Goal: Register for event/course

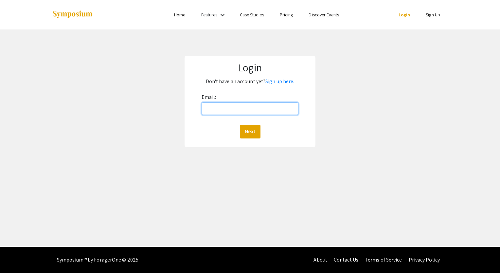
click at [245, 104] on input "Email:" at bounding box center [250, 108] width 97 height 12
type input "schmidr@oregonstate.edu"
click at [243, 126] on button "Next" at bounding box center [250, 132] width 21 height 14
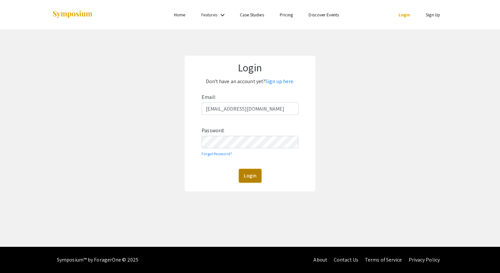
click at [244, 177] on button "Login" at bounding box center [250, 176] width 23 height 14
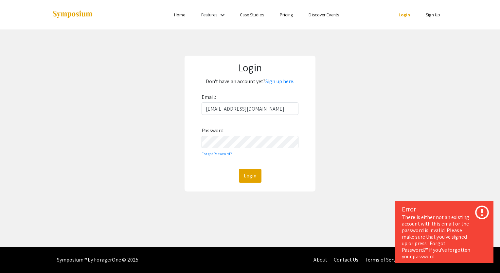
click at [276, 86] on p "Don't have an account yet? Sign up here." at bounding box center [250, 81] width 121 height 10
click at [277, 81] on link "Sign up here." at bounding box center [279, 81] width 29 height 7
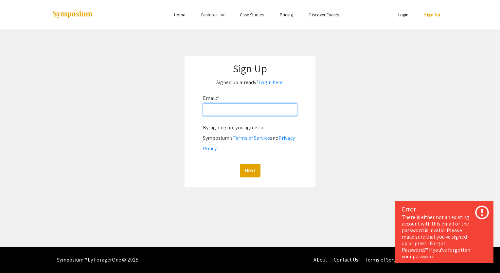
click at [243, 107] on input "Email: *" at bounding box center [250, 109] width 94 height 12
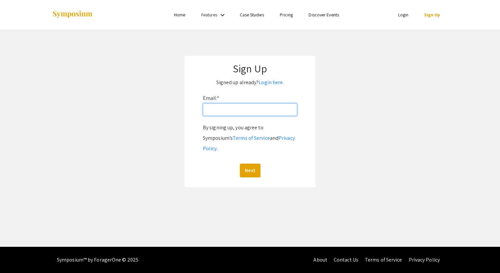
click at [242, 113] on input "Email: *" at bounding box center [250, 109] width 94 height 12
type input "schmidrichardjr@gmail.com"
drag, startPoint x: 279, startPoint y: 104, endPoint x: 201, endPoint y: 119, distance: 79.5
click at [201, 119] on form "Email: * schmidrichardjr@gmail.com By signing up, you agree to Symposium’s Term…" at bounding box center [250, 135] width 118 height 84
click at [222, 109] on input "Email: *" at bounding box center [250, 109] width 94 height 12
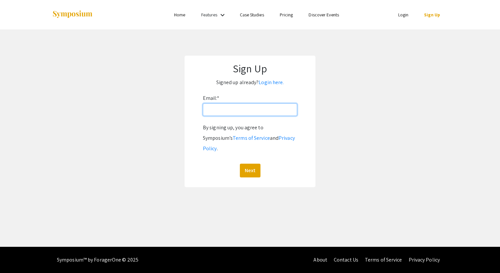
type input "schmidr@oregonstate.edu"
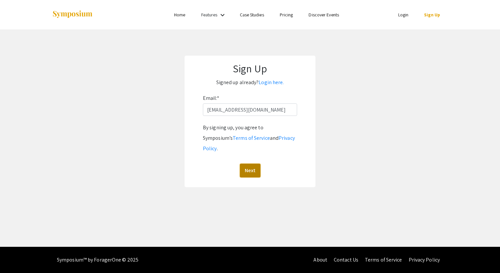
click at [250, 164] on button "Next" at bounding box center [250, 171] width 21 height 14
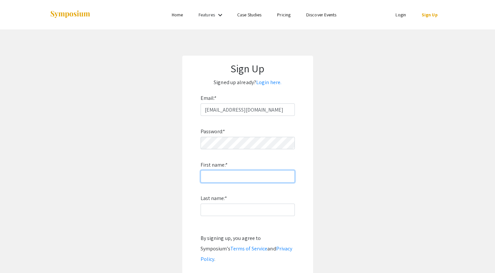
click at [237, 173] on input "First name: *" at bounding box center [248, 176] width 94 height 12
type input "Richard"
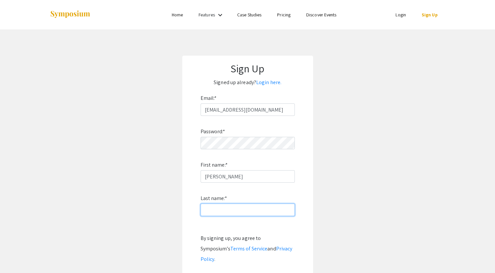
type input "Schmid"
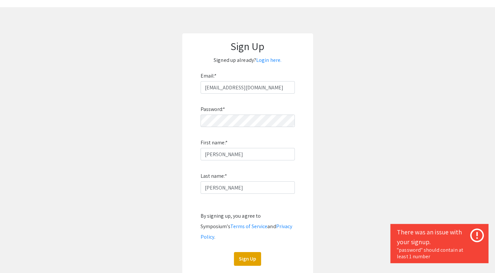
scroll to position [31, 0]
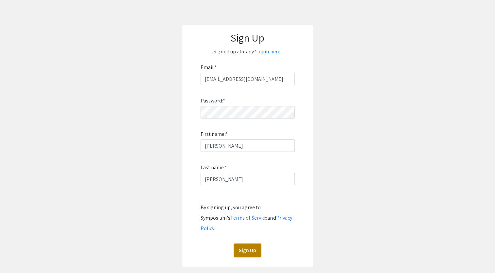
click at [245, 244] on button "Sign Up" at bounding box center [247, 251] width 27 height 14
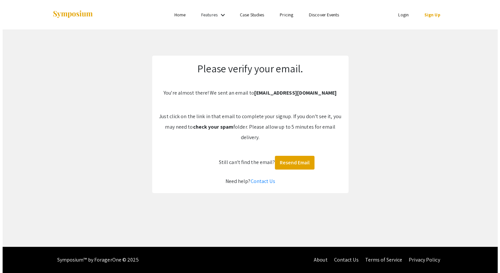
scroll to position [0, 0]
click at [295, 161] on button "Resend Email" at bounding box center [295, 163] width 40 height 14
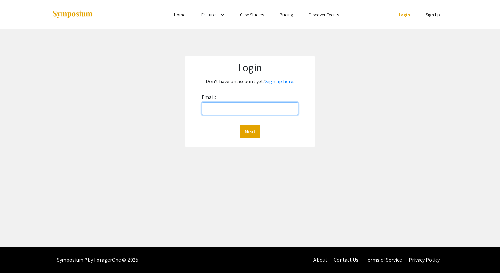
click at [224, 111] on input "Email:" at bounding box center [250, 108] width 97 height 12
type input "schmidr@oregonstate.edu"
click at [248, 131] on button "Next" at bounding box center [250, 132] width 21 height 14
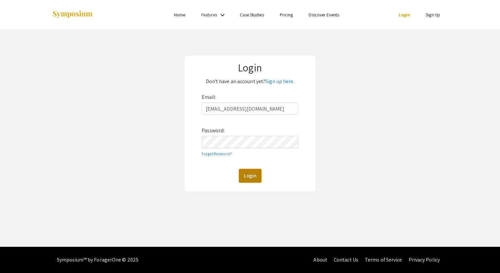
click at [250, 178] on button "Login" at bounding box center [250, 176] width 23 height 14
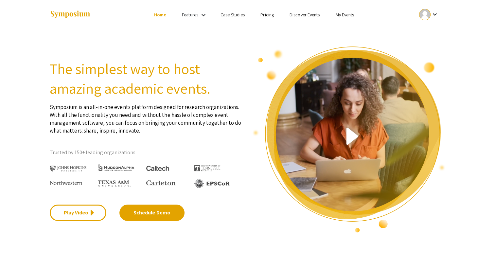
click at [198, 16] on div "Features keyboard_arrow_down" at bounding box center [195, 15] width 26 height 9
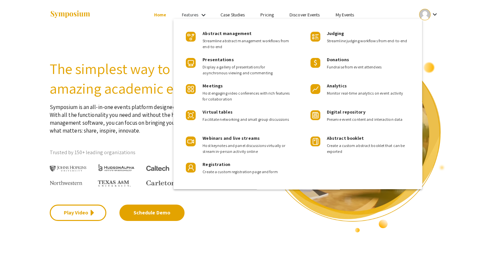
click at [203, 14] on div at bounding box center [247, 136] width 495 height 273
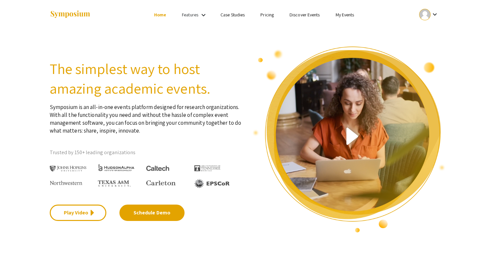
click at [203, 14] on mat-icon "keyboard_arrow_down" at bounding box center [204, 15] width 8 height 8
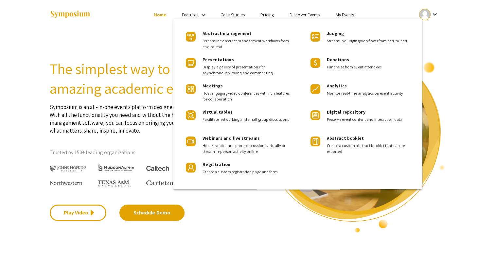
click at [154, 48] on div at bounding box center [247, 136] width 495 height 273
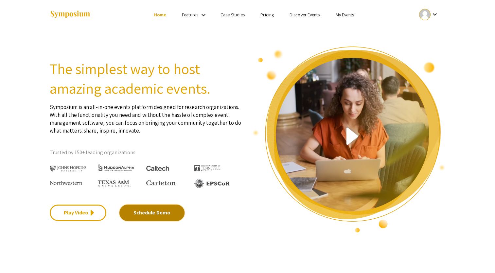
click at [134, 214] on link "Schedule Demo" at bounding box center [151, 213] width 65 height 16
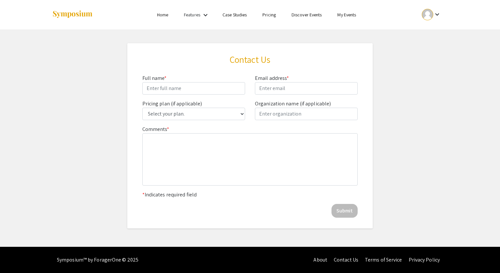
click at [347, 21] on ul "keyboard_arrow_down" at bounding box center [382, 14] width 131 height 29
click at [347, 13] on link "My Events" at bounding box center [346, 15] width 19 height 6
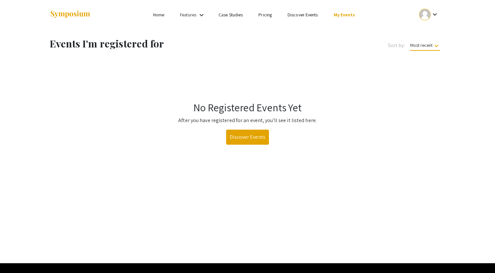
click at [305, 20] on ul "Skip navigation Home Features keyboard_arrow_down Case Studies Pricing Discover…" at bounding box center [247, 14] width 131 height 29
click at [304, 15] on link "Discover Events" at bounding box center [303, 15] width 30 height 6
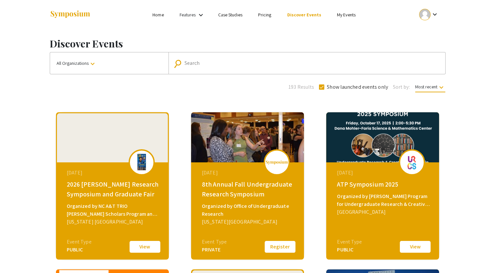
click at [263, 66] on div "Search" at bounding box center [311, 63] width 252 height 10
click at [422, 91] on span "Most recent keyboard_arrow_down" at bounding box center [430, 88] width 30 height 9
click at [435, 86] on div at bounding box center [247, 136] width 495 height 273
click at [202, 15] on mat-icon "keyboard_arrow_down" at bounding box center [201, 15] width 8 height 8
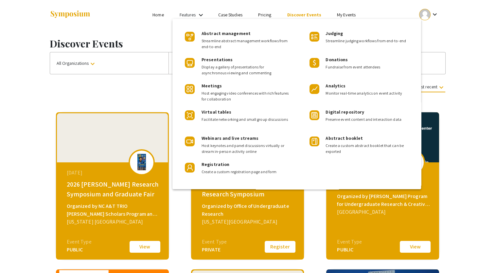
click at [204, 14] on div at bounding box center [247, 136] width 495 height 273
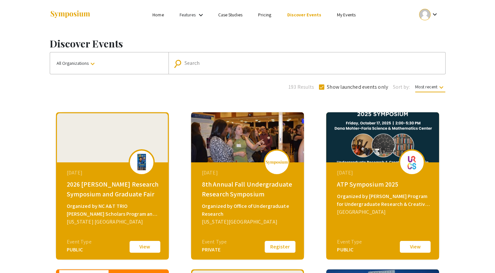
click at [348, 13] on link "My Events" at bounding box center [346, 15] width 19 height 6
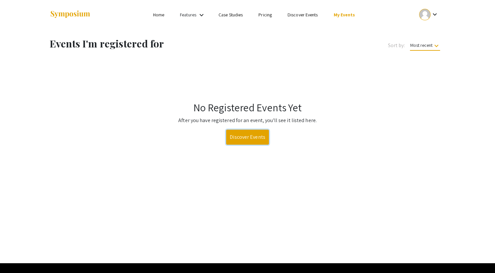
click at [253, 136] on link "Discover Events" at bounding box center [247, 137] width 43 height 15
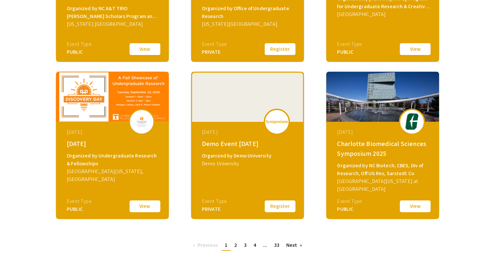
scroll to position [233, 0]
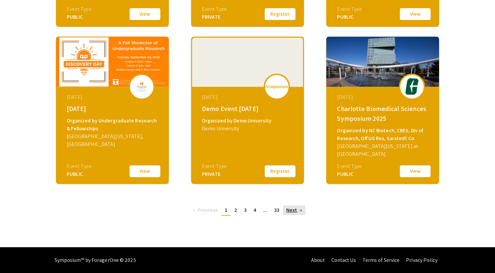
click at [297, 208] on link "Next page" at bounding box center [294, 210] width 23 height 10
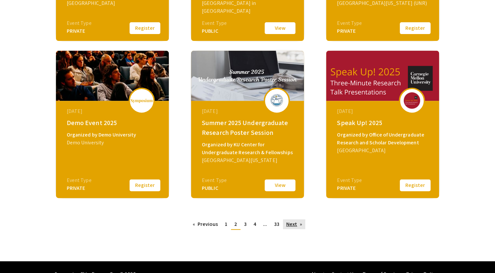
scroll to position [233, 0]
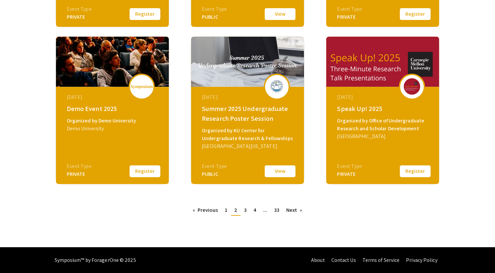
click at [256, 115] on div "Summer 2025 Undergraduate Research Poster Session" at bounding box center [248, 114] width 93 height 20
click at [275, 169] on button "View" at bounding box center [280, 171] width 33 height 14
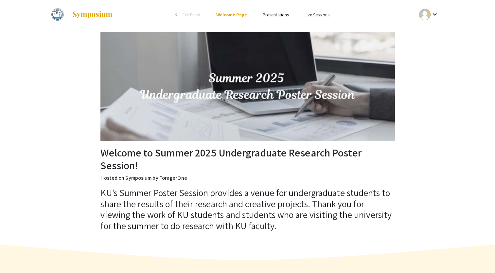
click at [277, 11] on li "Presentations" at bounding box center [276, 15] width 42 height 8
click at [279, 12] on link "Presentations" at bounding box center [276, 15] width 26 height 6
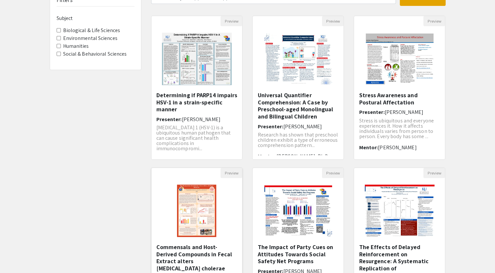
scroll to position [160, 0]
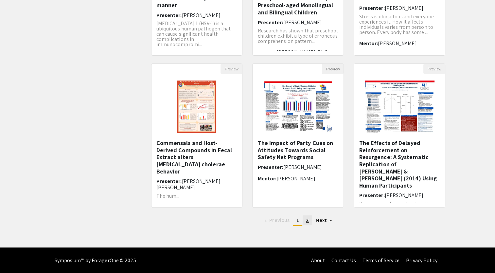
click at [309, 218] on link "page 2" at bounding box center [307, 220] width 9 height 10
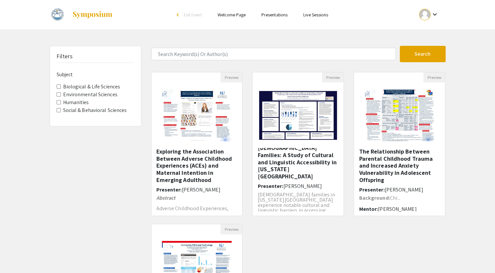
click at [177, 15] on div "arrow_back_ios" at bounding box center [179, 15] width 4 height 4
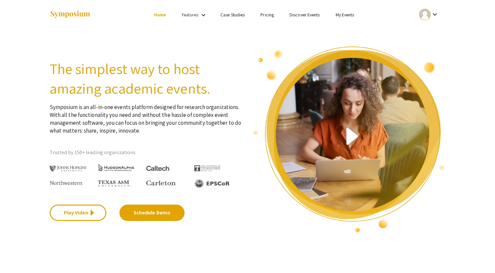
click at [305, 15] on link "Discover Events" at bounding box center [305, 15] width 30 height 6
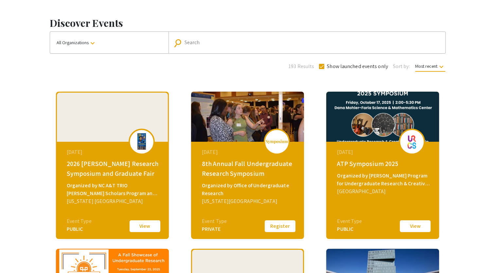
scroll to position [23, 0]
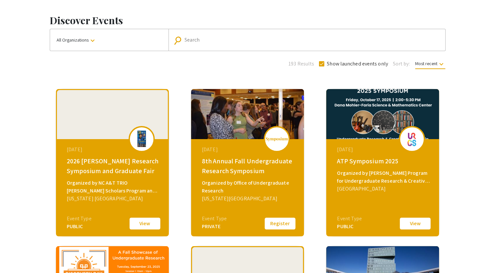
click at [267, 202] on div "West Virginia University" at bounding box center [248, 199] width 93 height 8
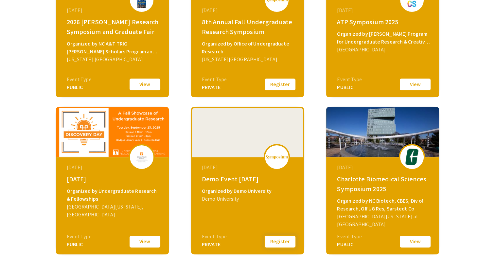
scroll to position [233, 0]
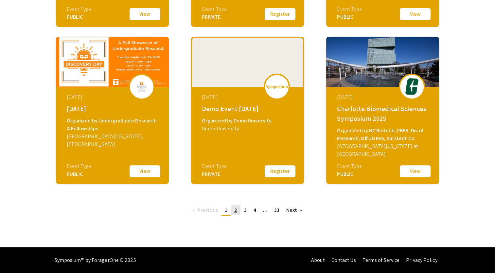
click at [236, 207] on span "2" at bounding box center [235, 210] width 3 height 7
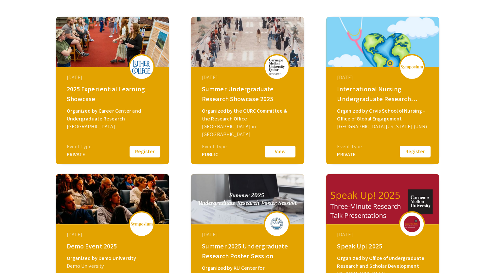
scroll to position [96, 0]
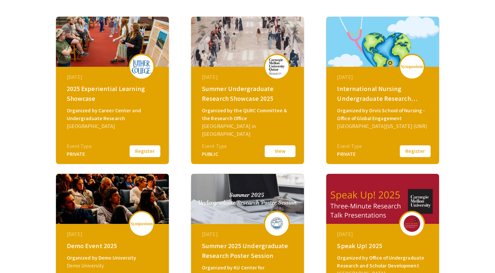
click at [370, 130] on div "August 02, 2025 International Nursing Undergraduate Research Symposium (INURS) …" at bounding box center [383, 108] width 113 height 82
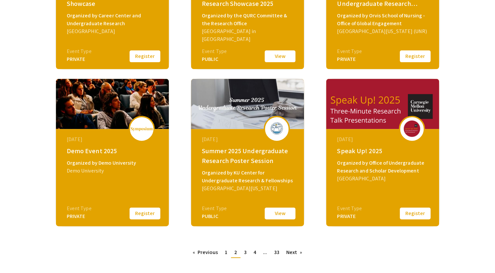
scroll to position [191, 0]
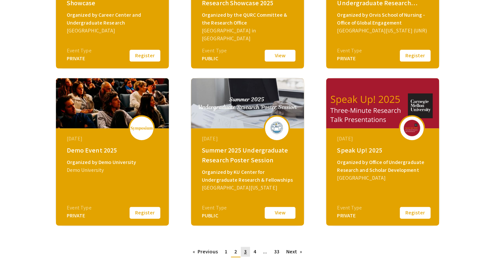
click at [247, 253] on link "page 3" at bounding box center [245, 252] width 9 height 10
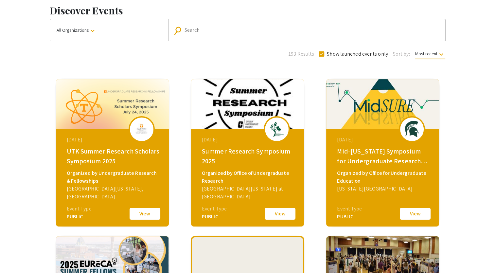
scroll to position [42, 0]
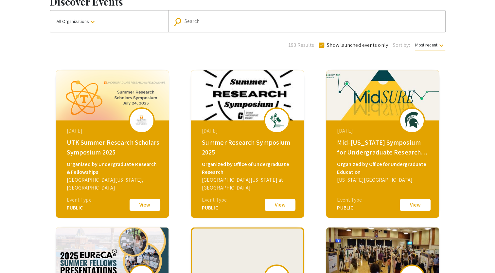
click at [281, 208] on button "View" at bounding box center [280, 205] width 33 height 14
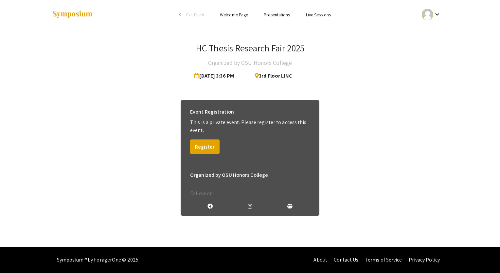
click at [212, 73] on span "[DATE] 3:36 PM" at bounding box center [215, 75] width 42 height 13
drag, startPoint x: 212, startPoint y: 73, endPoint x: 225, endPoint y: 89, distance: 20.5
click at [225, 89] on div "HC Thesis Research Fair 2025 Organized by OSU Honors College [DATE] 3:36 PM 3rd…" at bounding box center [250, 132] width 406 height 206
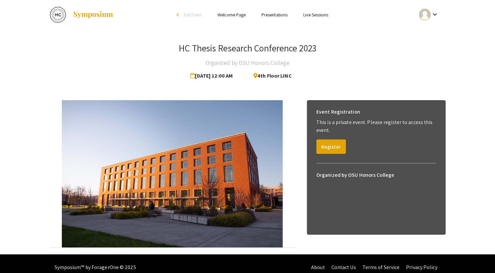
scroll to position [7, 0]
